Goal: Navigation & Orientation: Find specific page/section

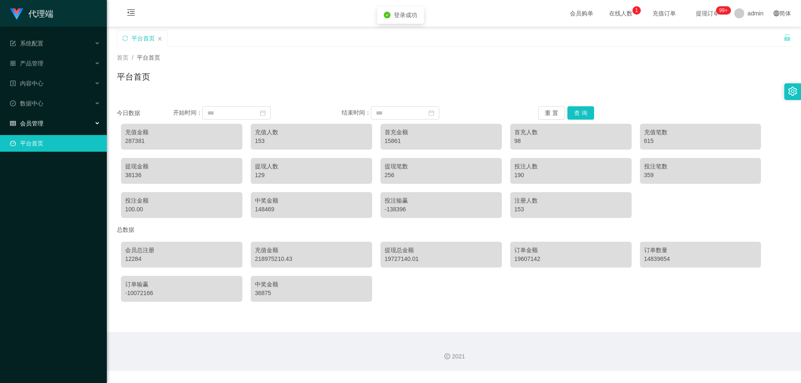
click at [84, 123] on div "会员管理" at bounding box center [53, 123] width 107 height 17
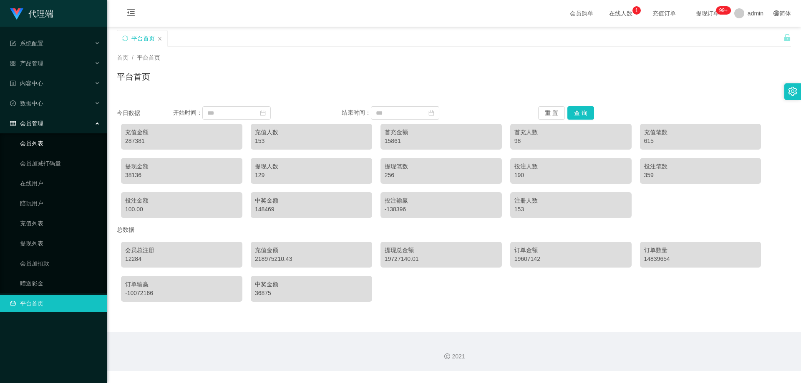
click at [69, 142] on link "会员列表" at bounding box center [60, 143] width 80 height 17
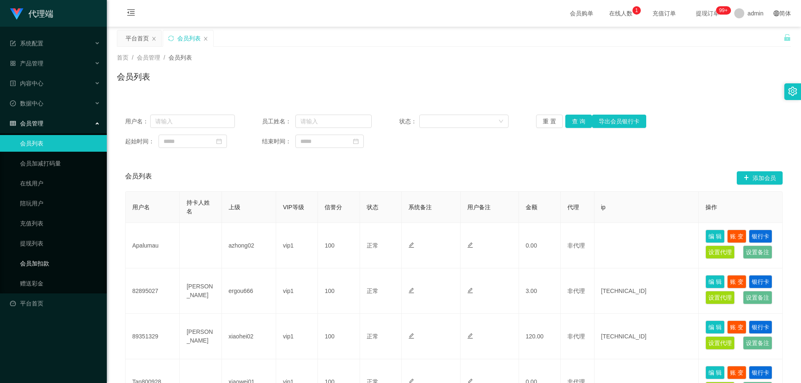
click at [63, 259] on link "会员加扣款" at bounding box center [60, 263] width 80 height 17
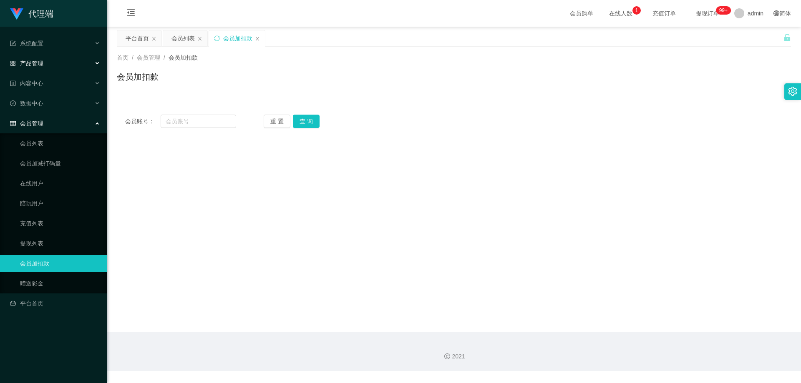
click at [63, 65] on div "产品管理" at bounding box center [53, 63] width 107 height 17
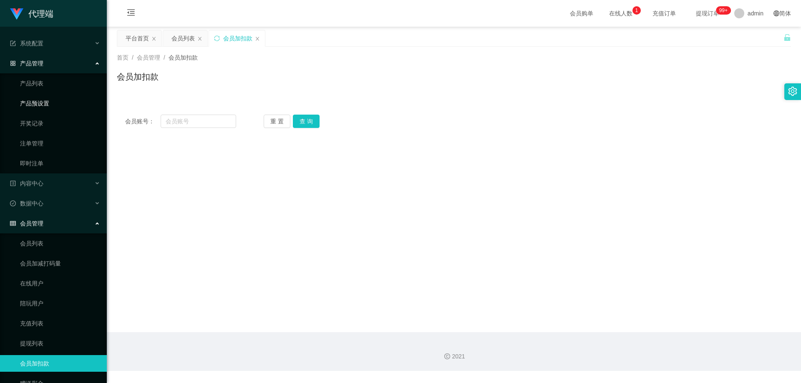
click at [50, 105] on link "产品预设置" at bounding box center [60, 103] width 80 height 17
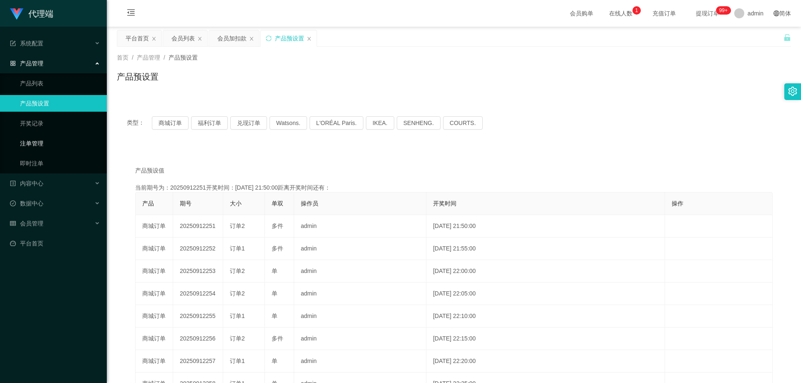
click at [47, 145] on link "注单管理" at bounding box center [60, 143] width 80 height 17
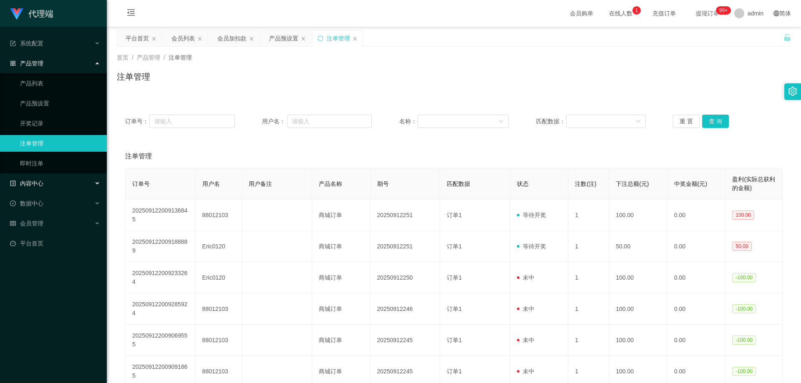
click at [65, 188] on div "内容中心" at bounding box center [53, 183] width 107 height 17
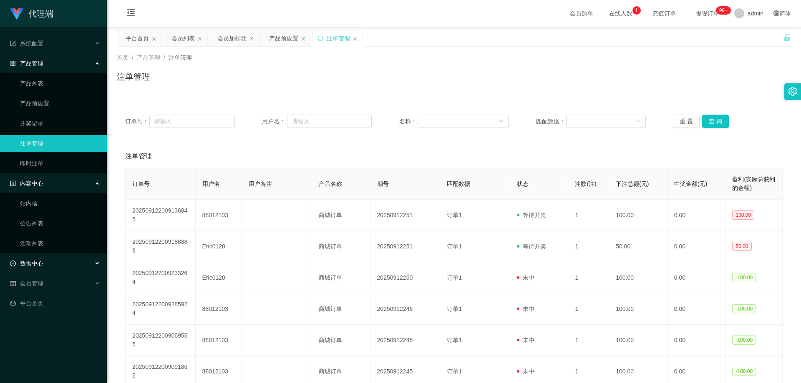
click at [60, 259] on div "数据中心" at bounding box center [53, 263] width 107 height 17
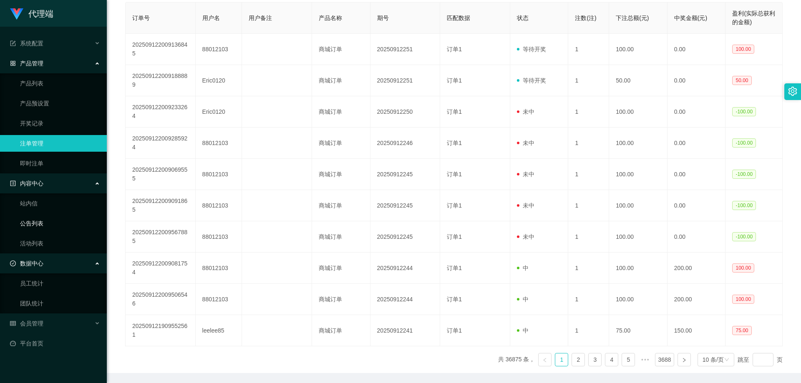
scroll to position [167, 0]
click at [69, 320] on div "会员管理" at bounding box center [53, 323] width 107 height 17
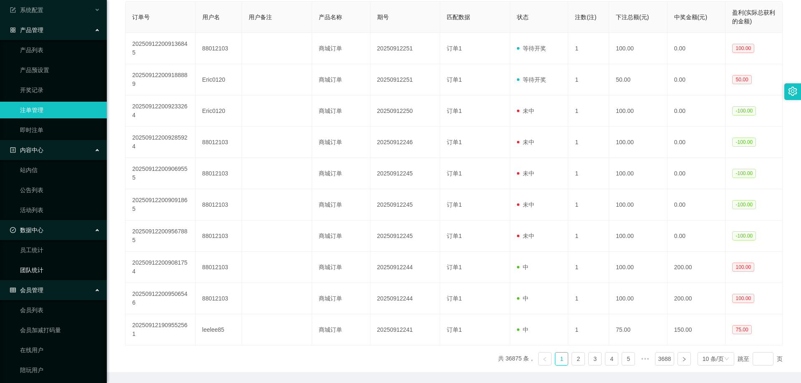
scroll to position [137, 0]
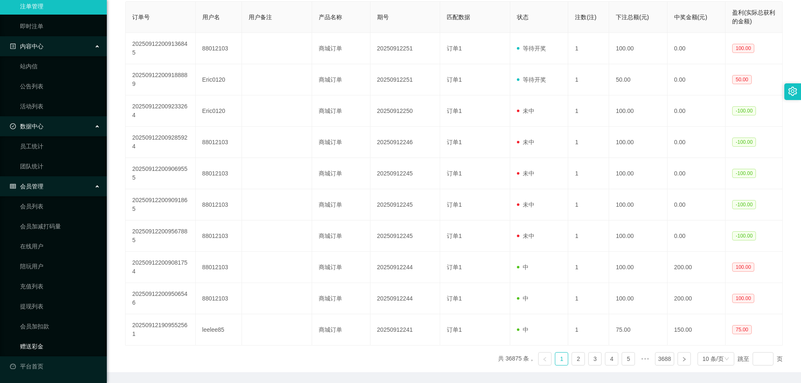
click at [51, 343] on link "赠送彩金" at bounding box center [60, 346] width 80 height 17
